Goal: Task Accomplishment & Management: Complete application form

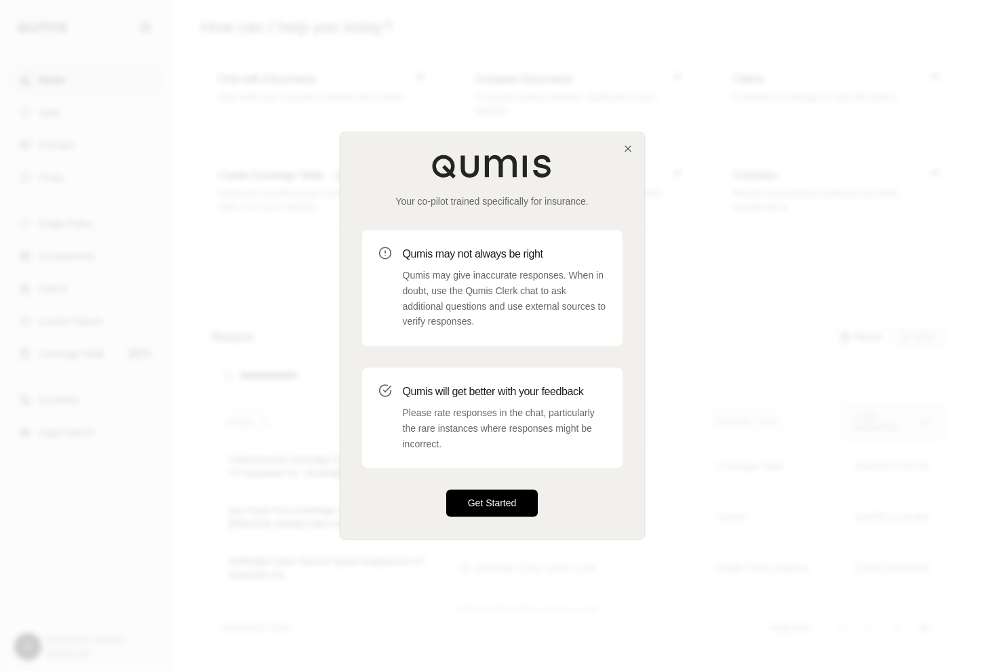
click at [494, 498] on button "Get Started" at bounding box center [492, 503] width 92 height 27
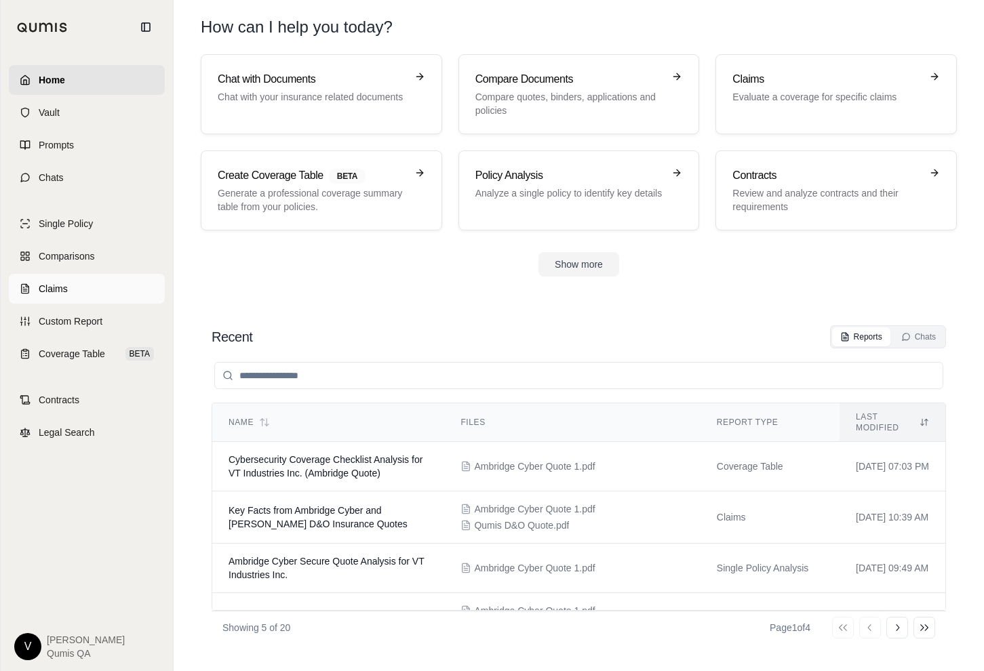
click at [56, 289] on span "Claims" at bounding box center [53, 289] width 29 height 14
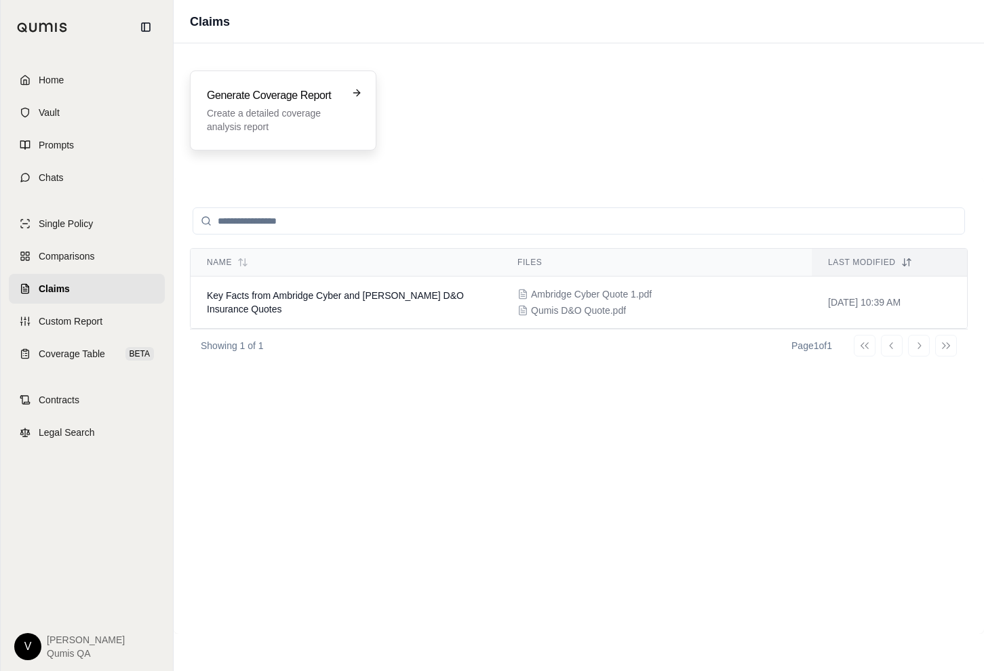
click at [252, 132] on p "Create a detailed coverage analysis report" at bounding box center [274, 119] width 134 height 27
click at [340, 289] on td "Key Facts from Ambridge Cyber and [PERSON_NAME] D&O Insurance Quotes" at bounding box center [345, 303] width 310 height 52
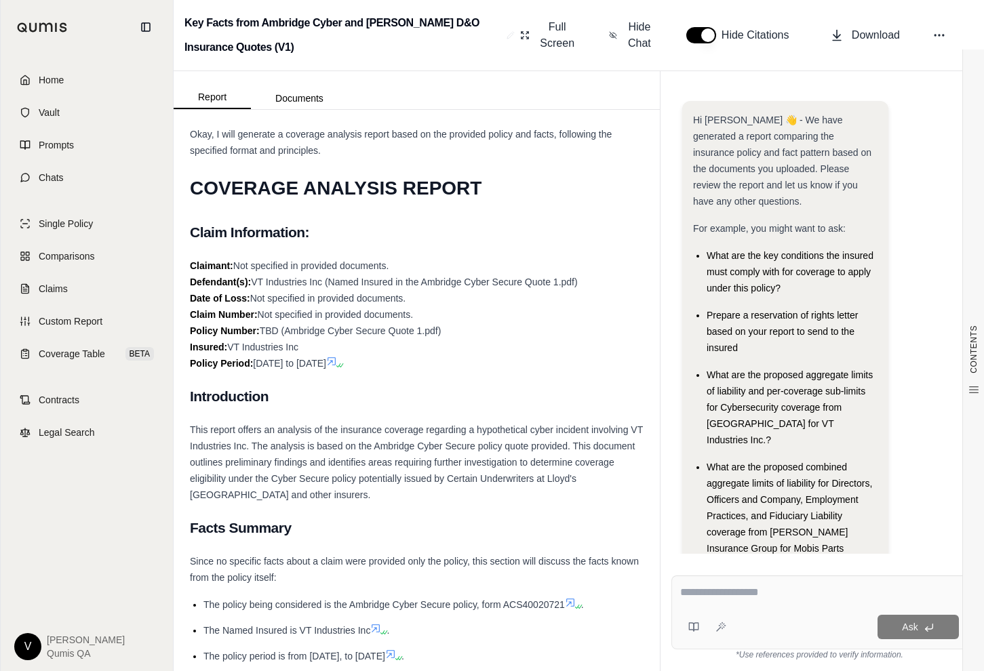
scroll to position [13, 0]
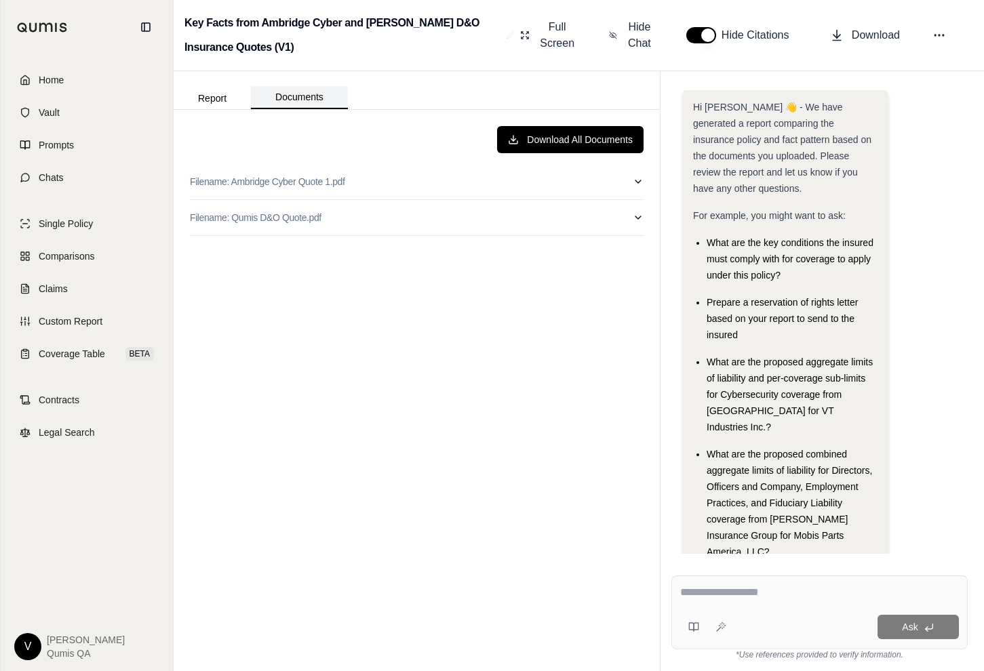
click at [289, 96] on button "Documents" at bounding box center [299, 97] width 97 height 23
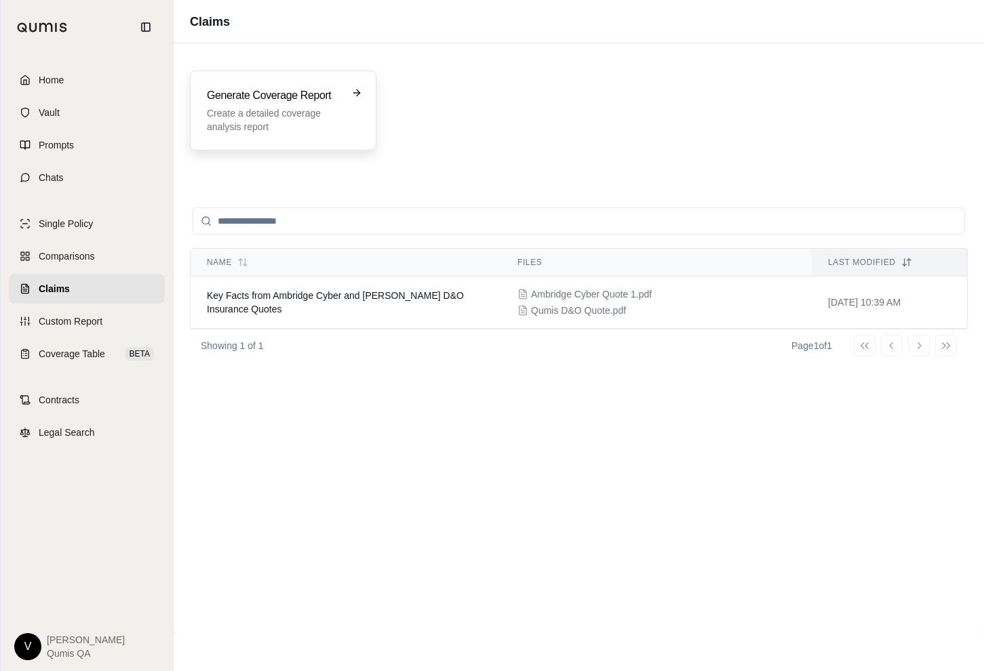
click at [293, 107] on p "Create a detailed coverage analysis report" at bounding box center [274, 119] width 134 height 27
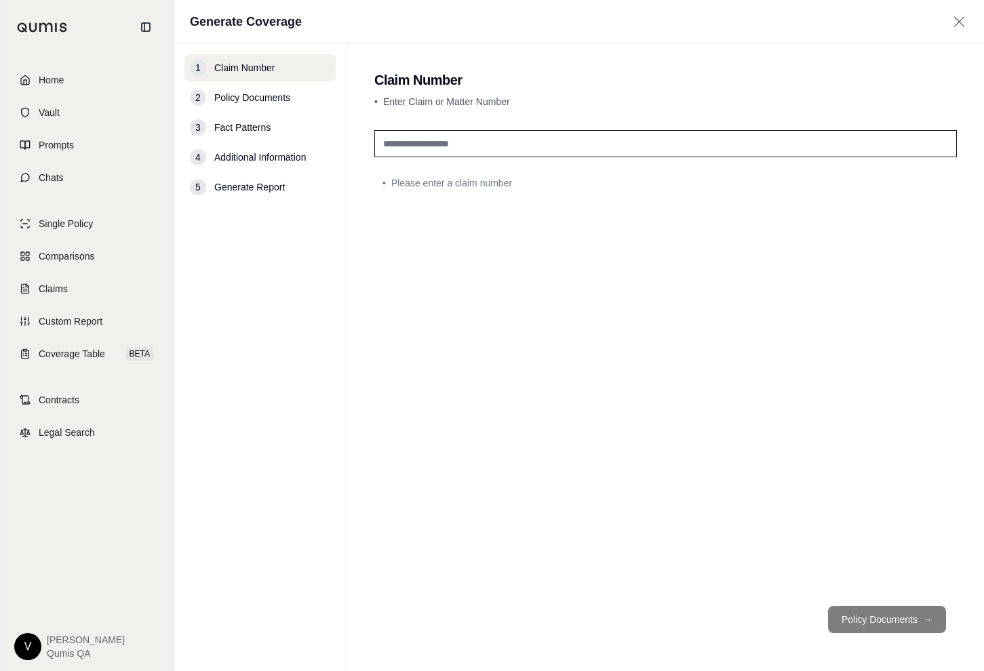
click at [434, 156] on input "text" at bounding box center [665, 143] width 582 height 27
type input "***"
click at [863, 621] on button "Policy Documents →" at bounding box center [887, 619] width 118 height 27
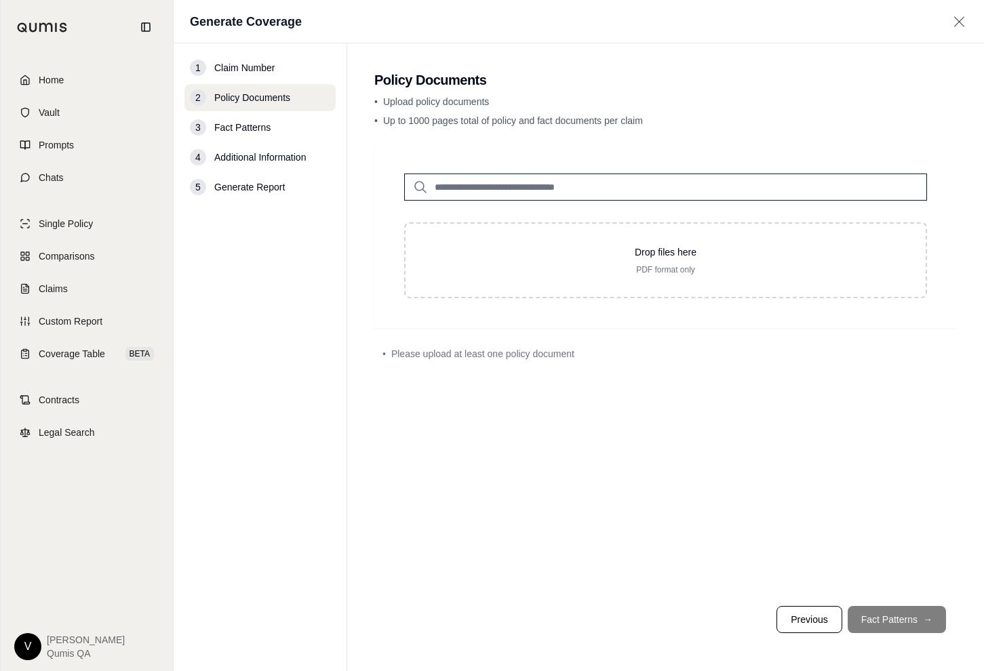
click at [454, 171] on div at bounding box center [665, 176] width 566 height 49
click at [454, 178] on input "search" at bounding box center [665, 187] width 523 height 27
click at [453, 184] on input "search" at bounding box center [665, 187] width 523 height 27
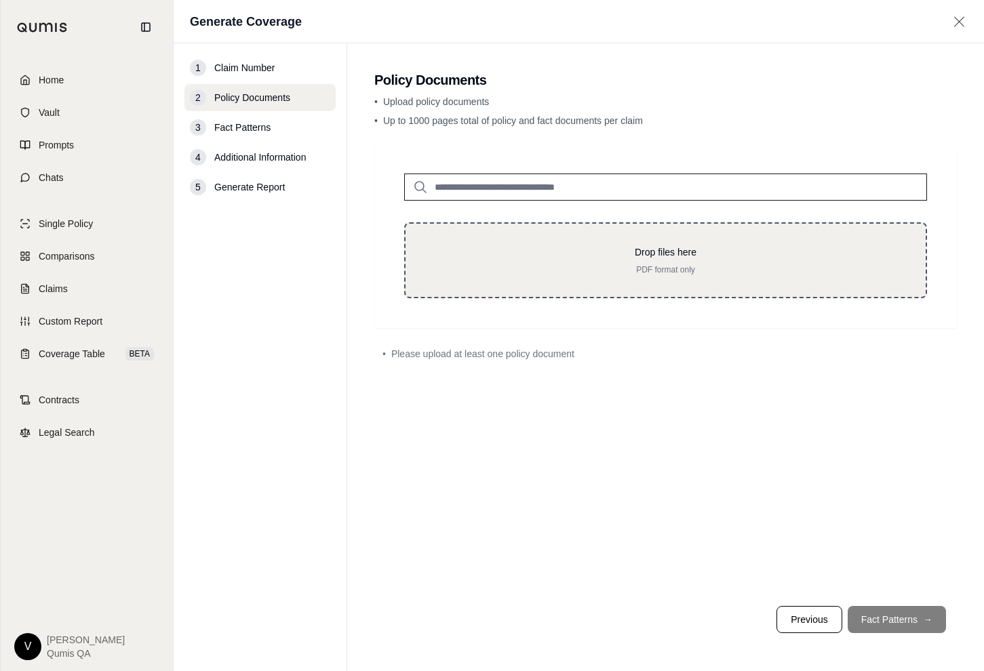
click at [522, 268] on p "PDF format only" at bounding box center [665, 269] width 477 height 11
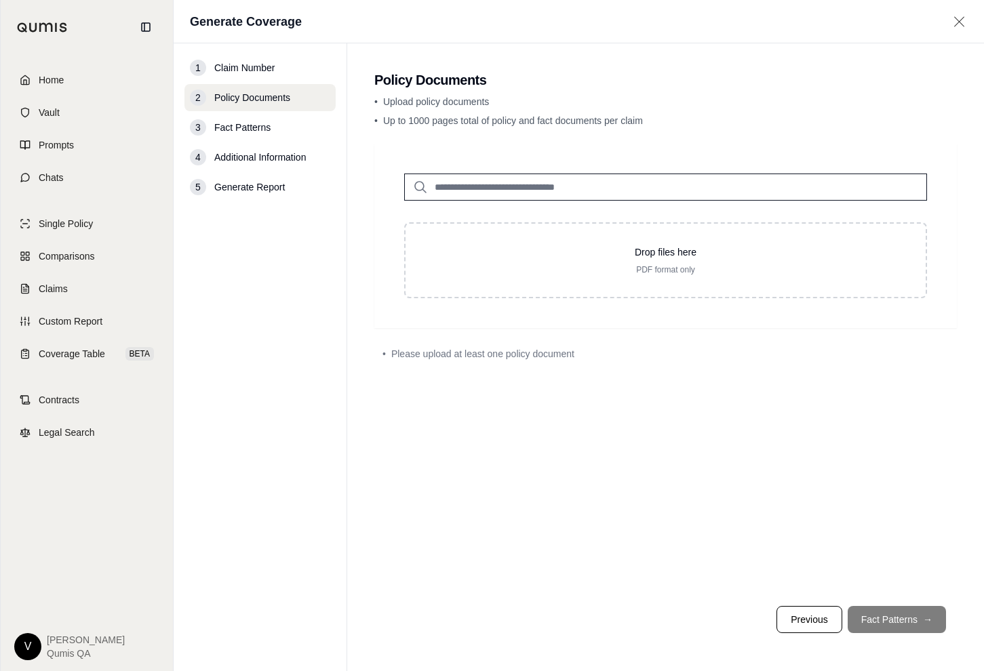
click at [547, 190] on input "search" at bounding box center [665, 187] width 523 height 27
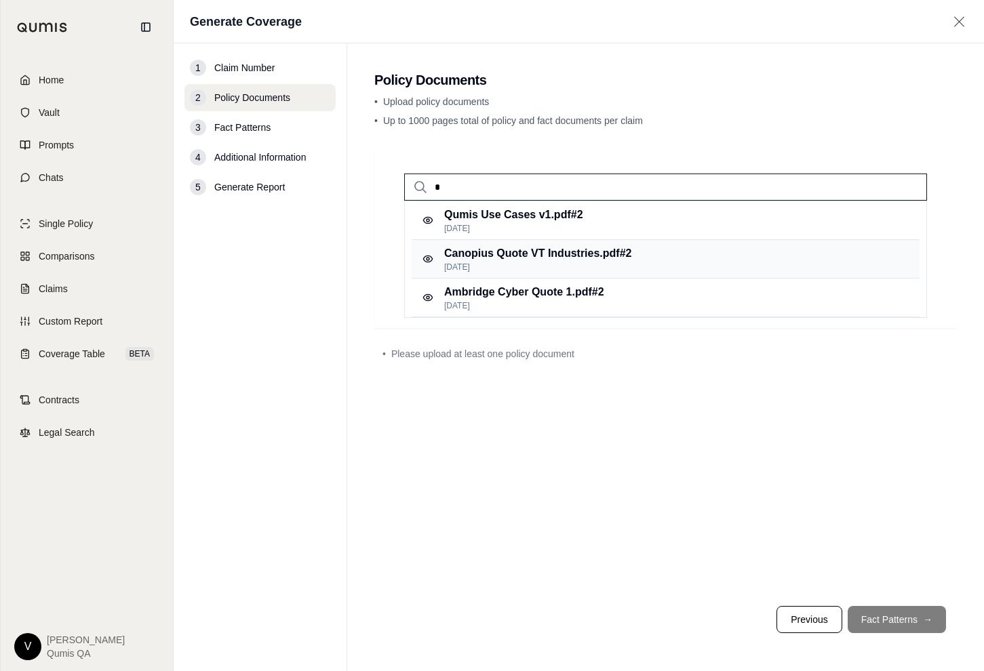
type input "*"
click at [540, 256] on p "Canopius Quote VT Industries.pdf #2" at bounding box center [537, 253] width 187 height 16
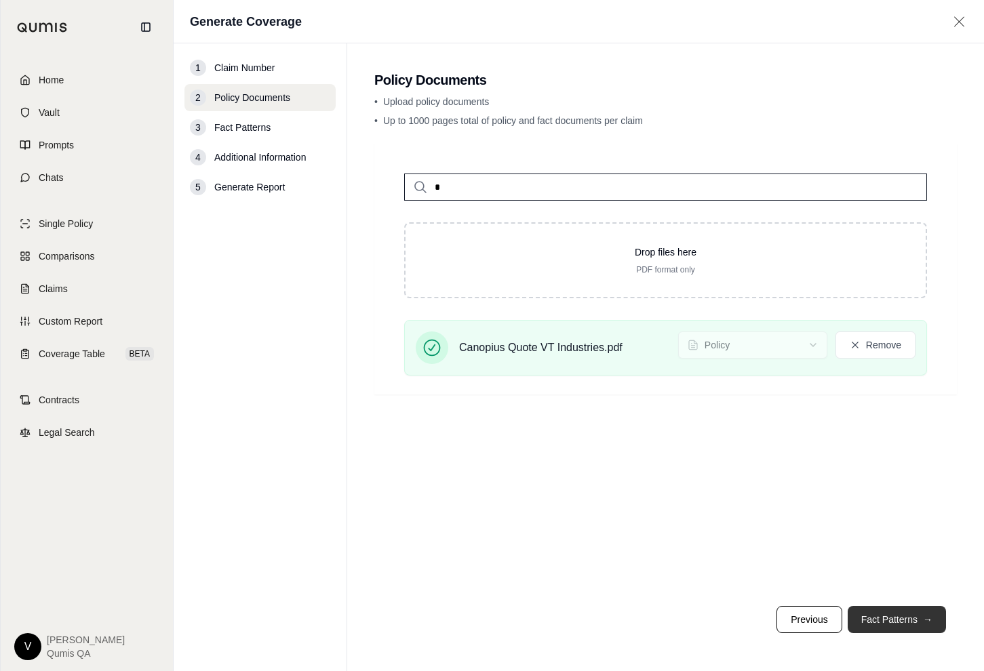
click at [878, 620] on button "Fact Patterns →" at bounding box center [896, 619] width 98 height 27
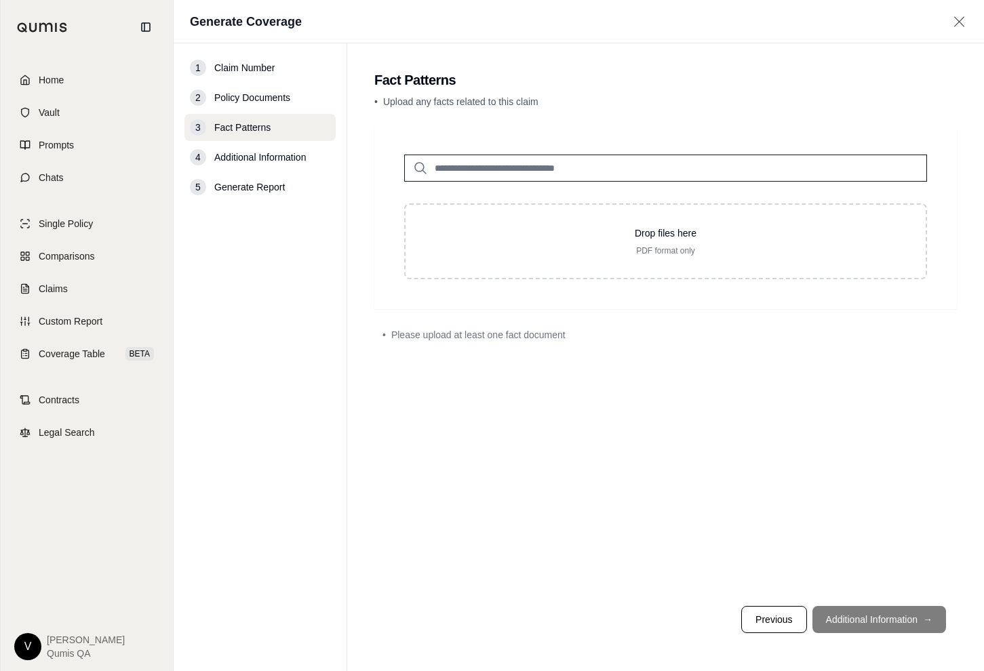
click at [509, 177] on input "search" at bounding box center [665, 168] width 523 height 27
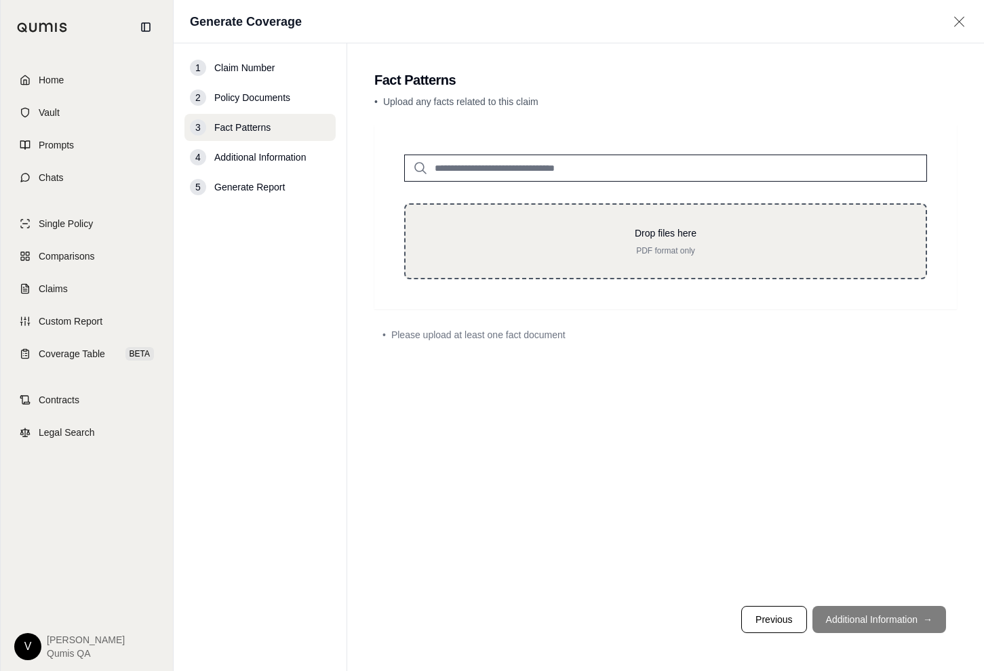
click at [528, 230] on p "Drop files here" at bounding box center [665, 233] width 477 height 14
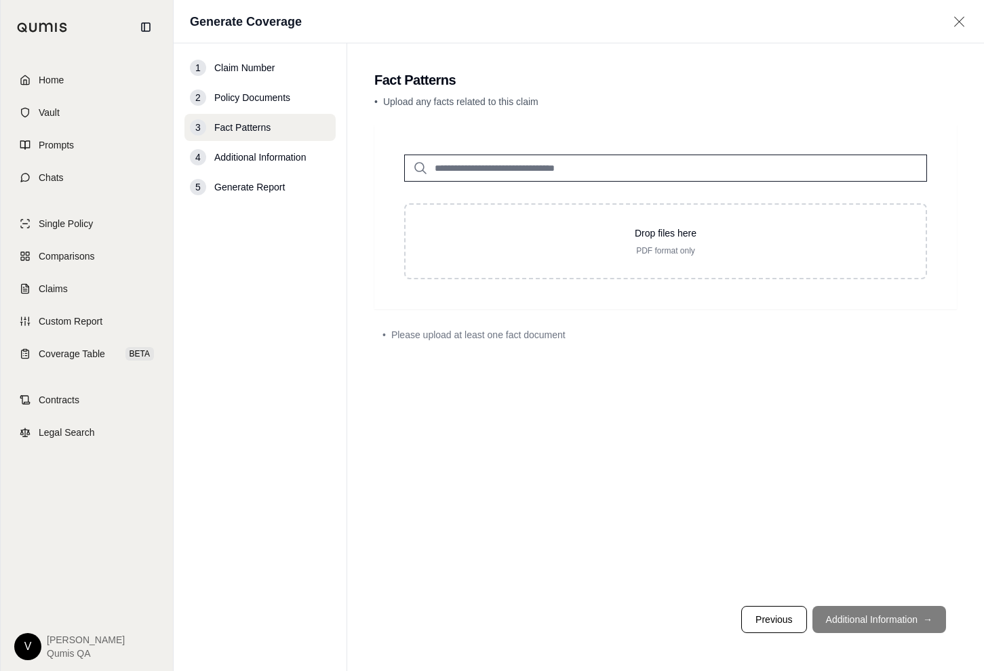
click at [459, 179] on input "search" at bounding box center [665, 168] width 523 height 27
type input "*"
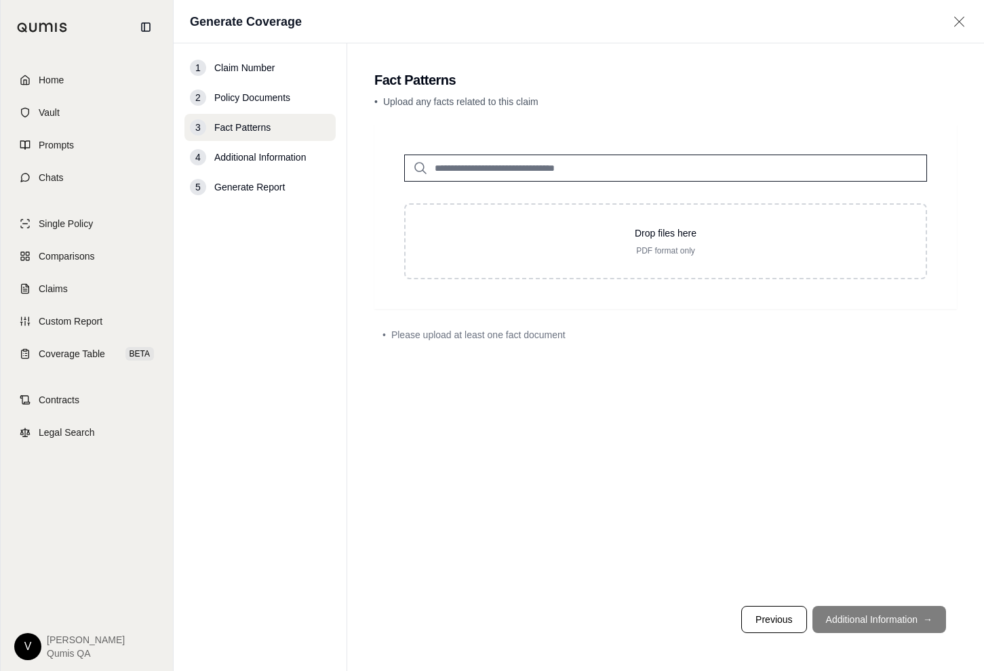
type input "*"
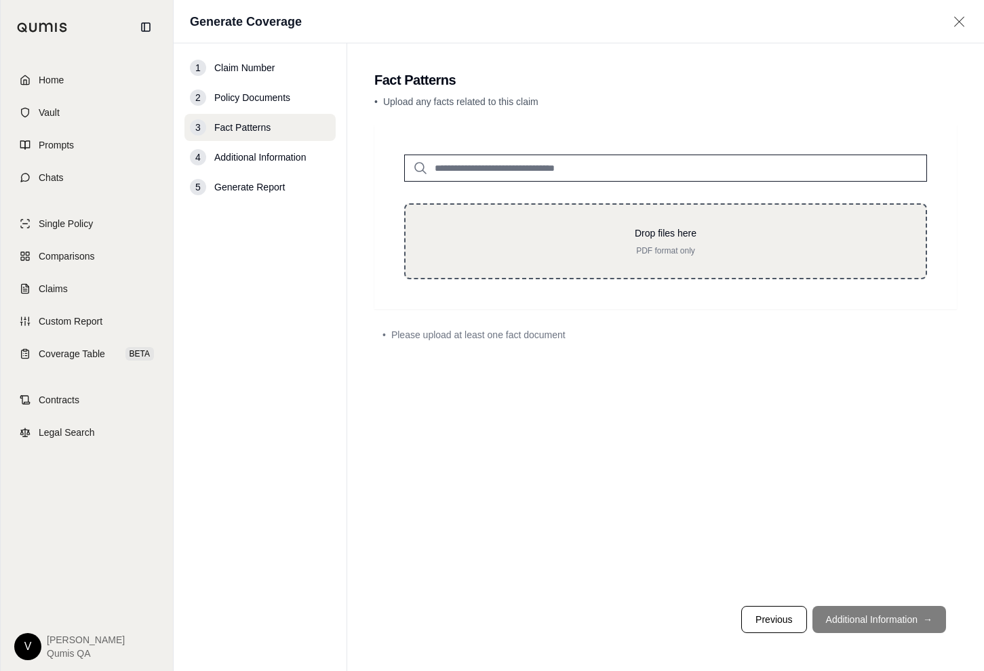
click at [513, 264] on div "Drop files here PDF format only" at bounding box center [665, 241] width 523 height 76
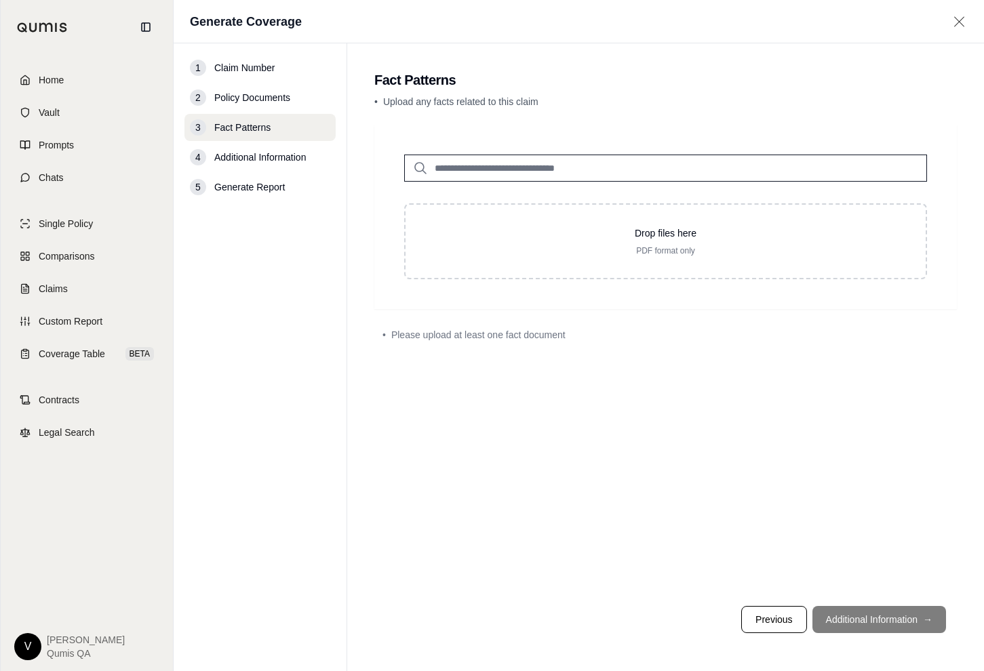
type input "**********"
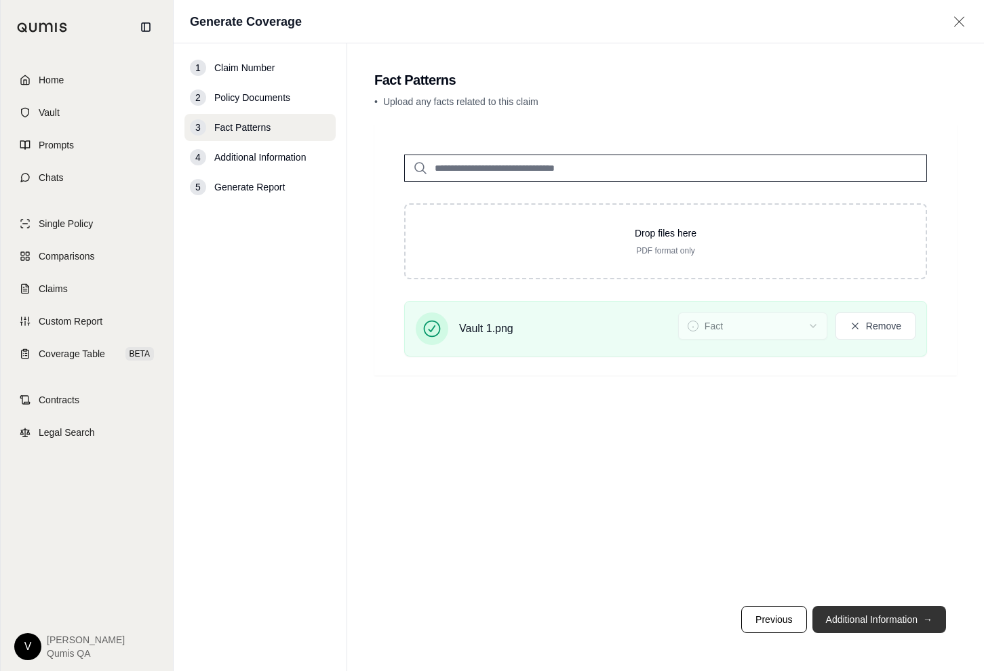
click at [857, 622] on button "Additional Information →" at bounding box center [879, 619] width 134 height 27
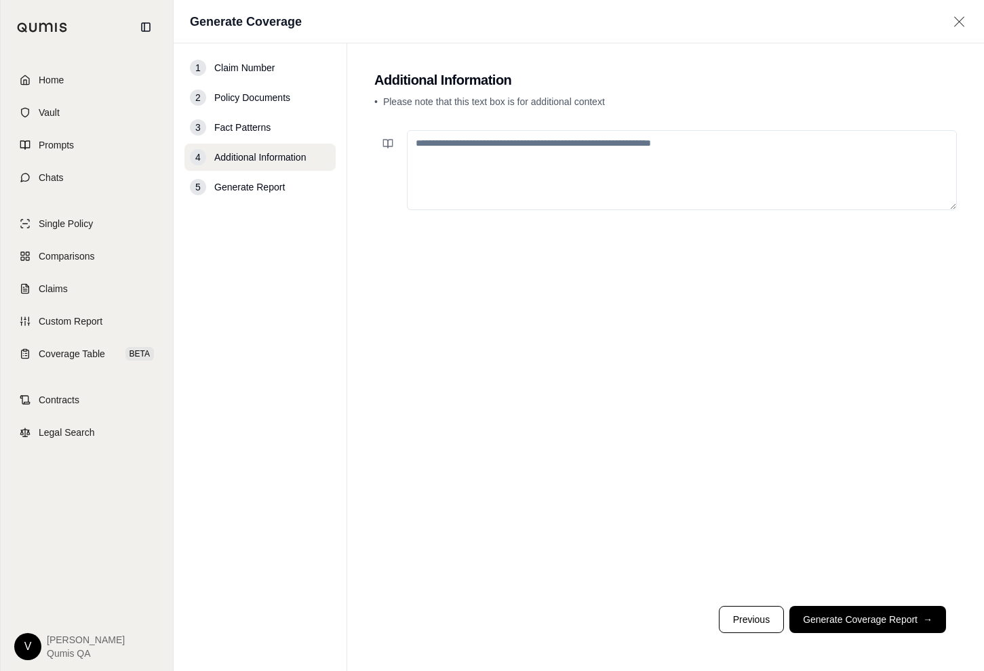
click at [567, 180] on textarea at bounding box center [682, 170] width 550 height 80
